Goal: Information Seeking & Learning: Learn about a topic

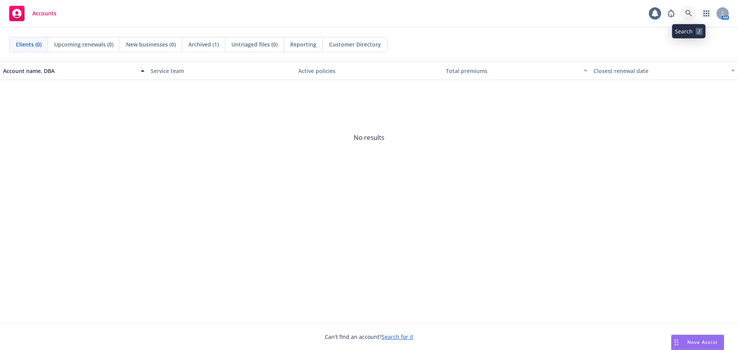
click at [691, 10] on icon at bounding box center [689, 13] width 7 height 7
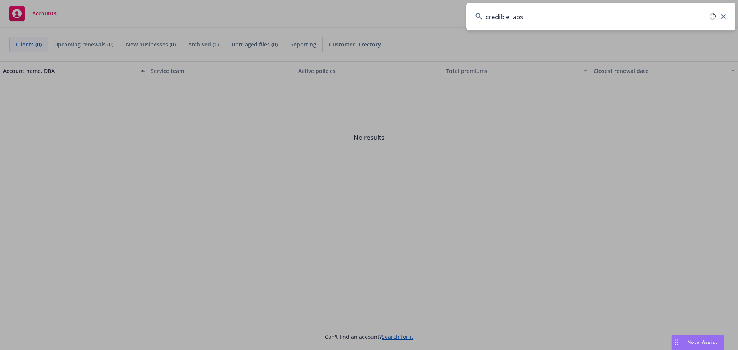
type input "credible labs"
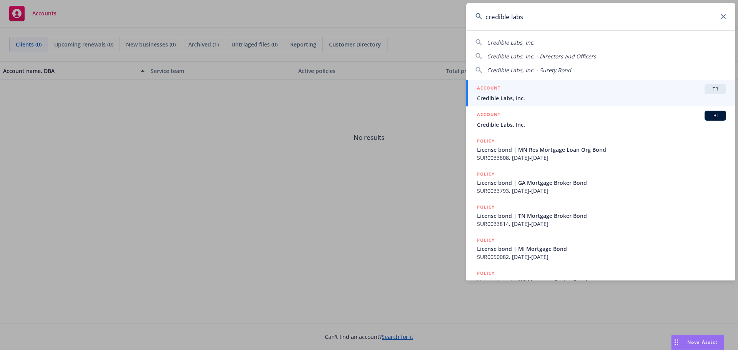
click at [533, 98] on span "Credible Labs, Inc." at bounding box center [601, 98] width 249 height 8
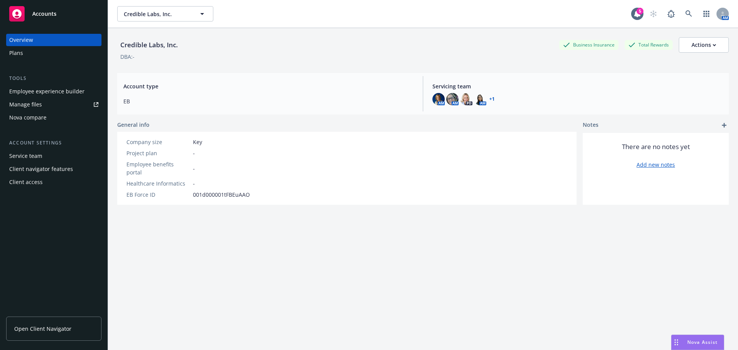
click at [60, 89] on div "Employee experience builder" at bounding box center [46, 91] width 75 height 12
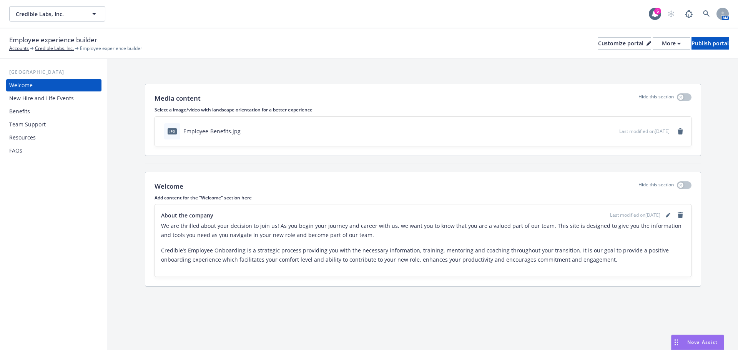
click at [20, 113] on div "Benefits" at bounding box center [19, 111] width 21 height 12
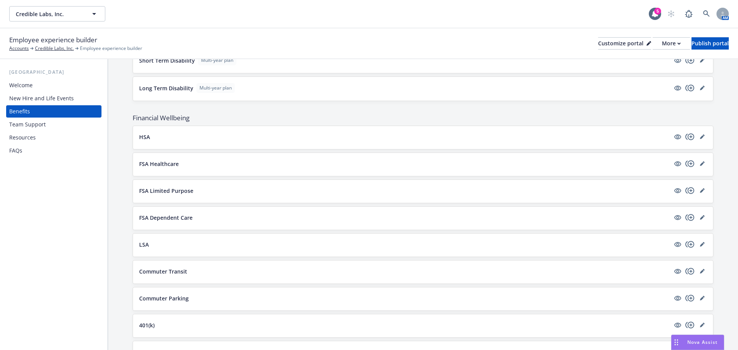
scroll to position [423, 0]
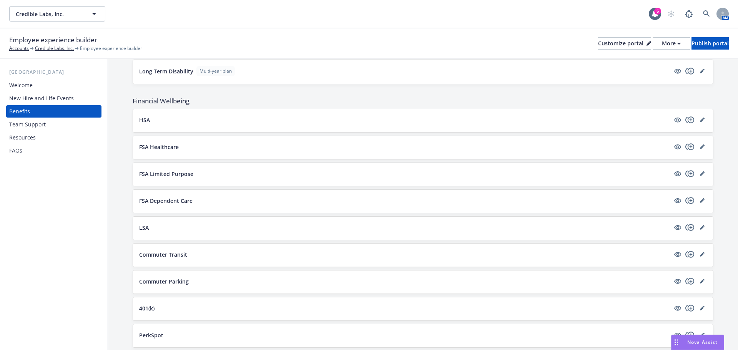
click at [145, 121] on p "HSA" at bounding box center [144, 120] width 11 height 8
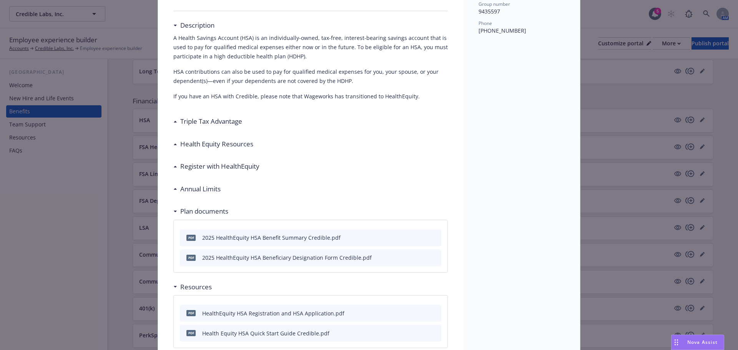
scroll to position [4, 0]
